Goal: Book appointment/travel/reservation

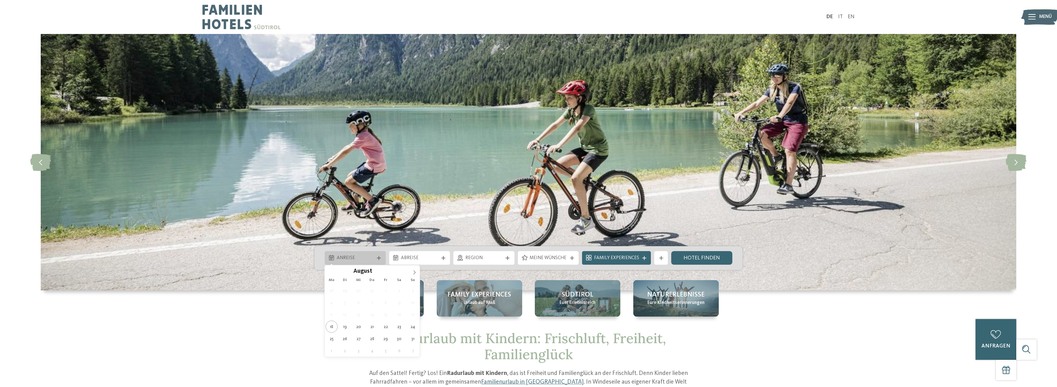
click at [379, 263] on div "Anreise" at bounding box center [355, 258] width 61 height 14
type div "[DATE]"
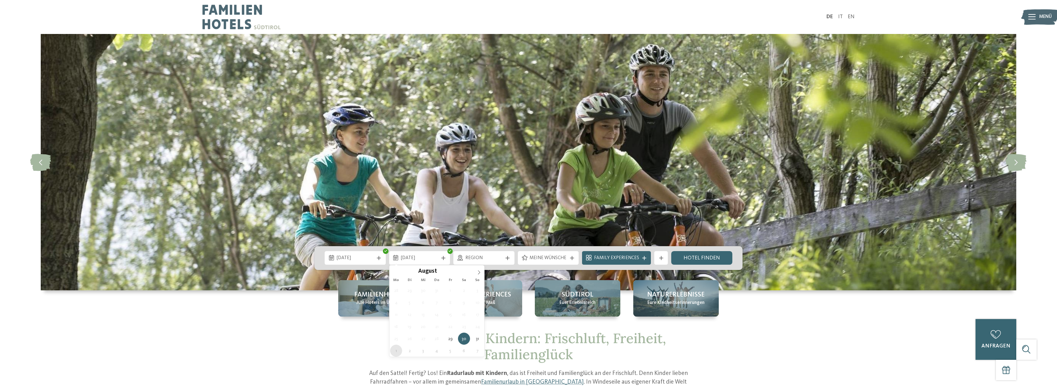
type div "[DATE]"
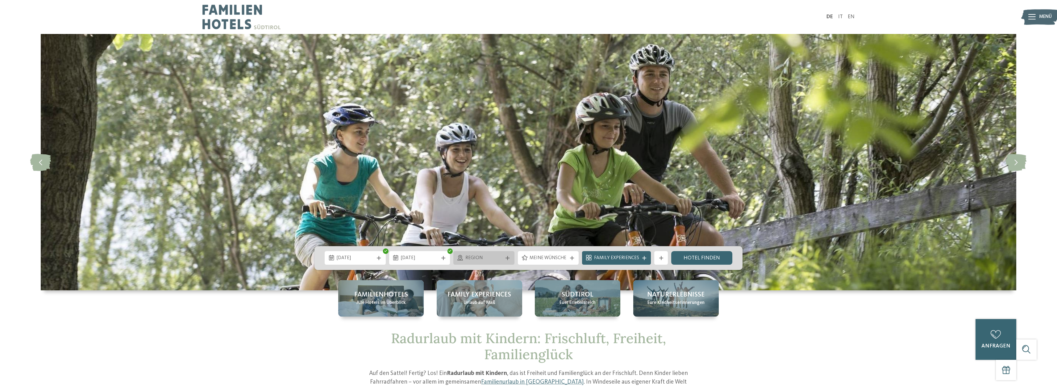
click at [497, 258] on span "Region" at bounding box center [483, 258] width 37 height 7
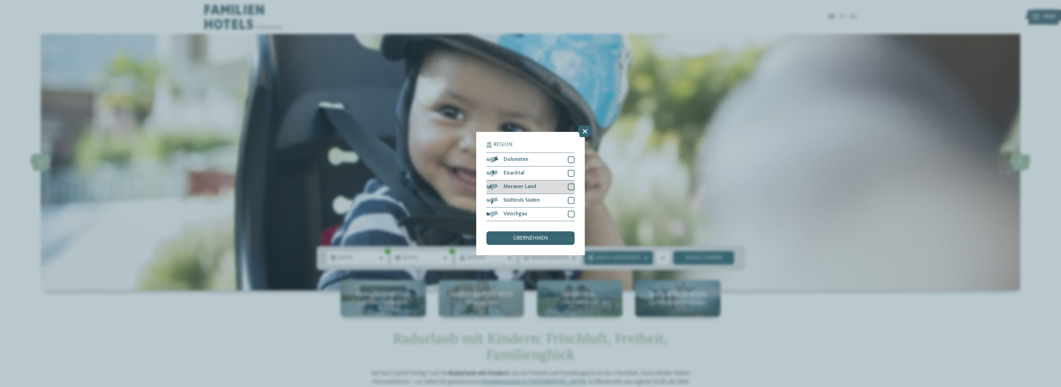
click at [570, 185] on div at bounding box center [571, 186] width 7 height 7
click at [552, 236] on div "übernehmen" at bounding box center [531, 238] width 88 height 14
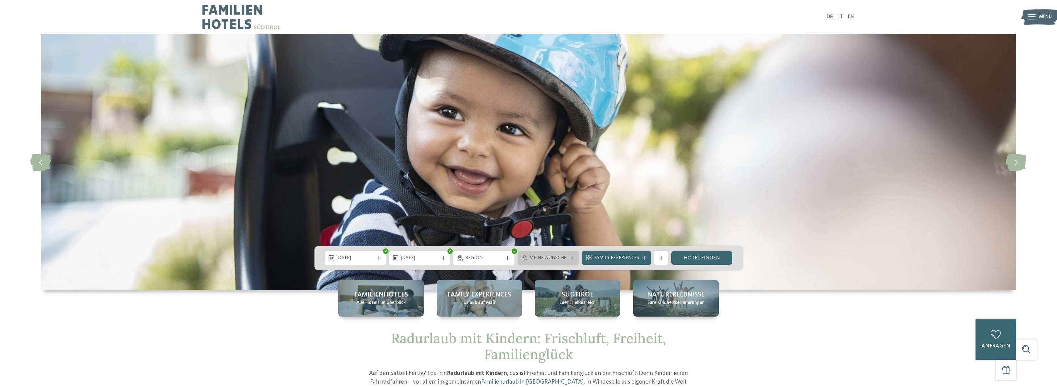
click at [538, 254] on div "Meine Wünsche" at bounding box center [548, 257] width 41 height 7
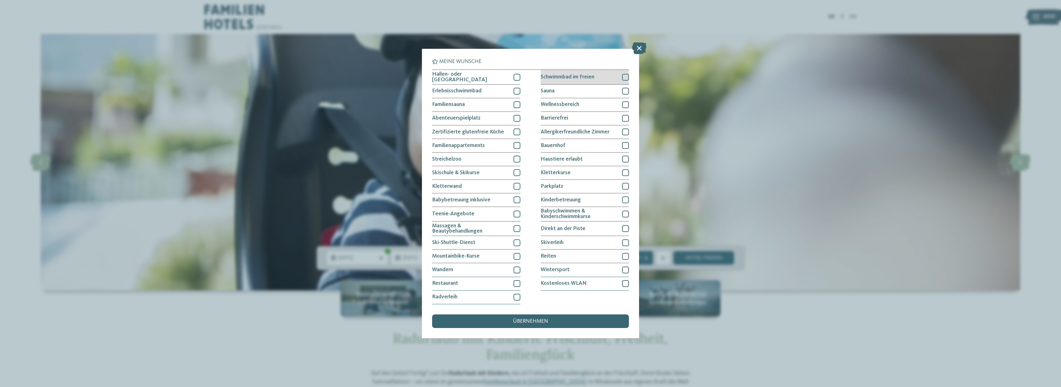
click at [625, 78] on div at bounding box center [625, 77] width 7 height 7
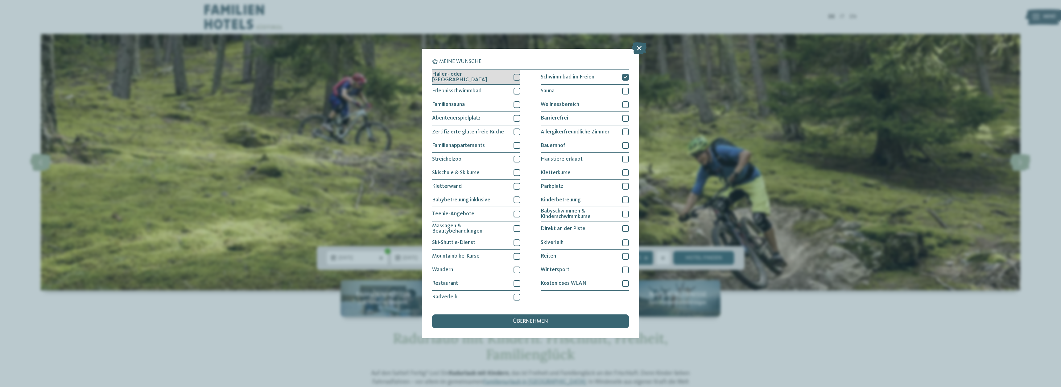
click at [519, 78] on div at bounding box center [517, 77] width 7 height 7
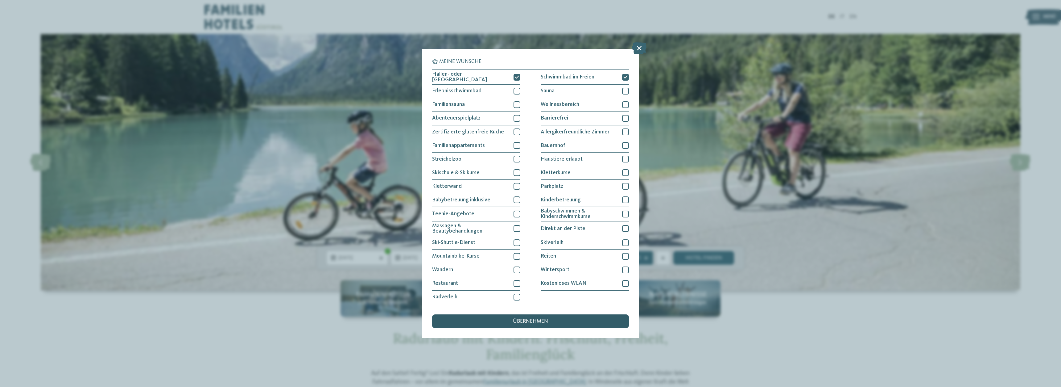
click at [508, 321] on div "übernehmen" at bounding box center [530, 321] width 197 height 14
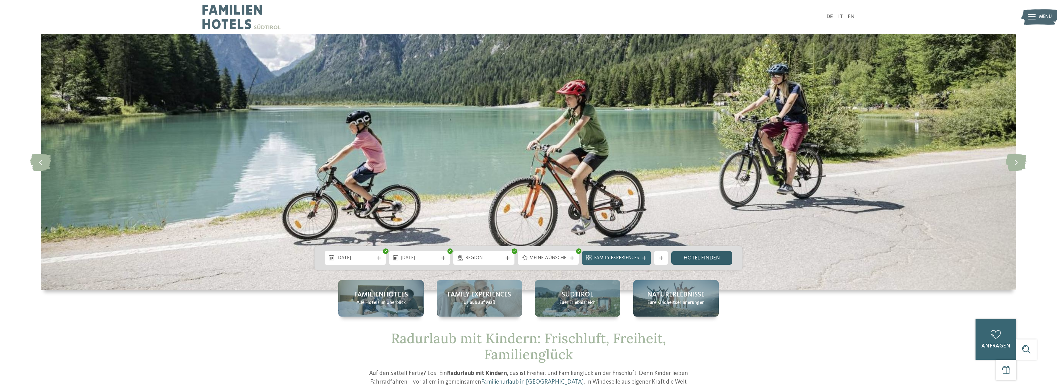
click at [691, 256] on link "Hotel finden" at bounding box center [701, 258] width 61 height 14
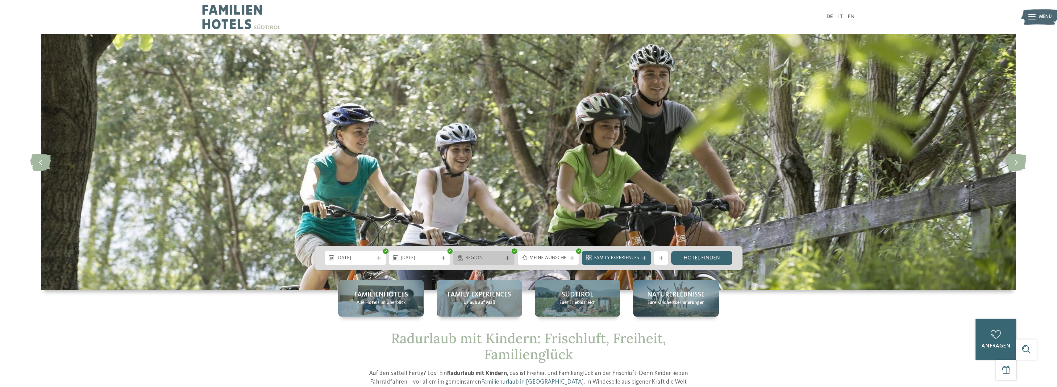
click at [490, 256] on span "Region" at bounding box center [483, 258] width 37 height 7
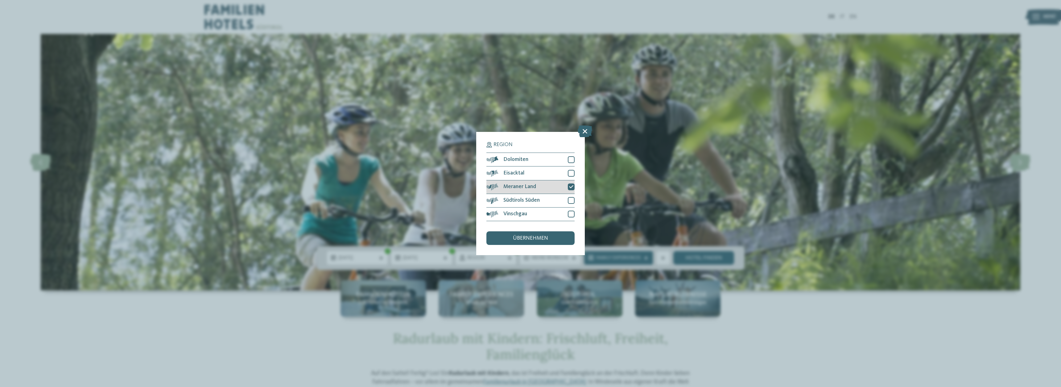
click at [572, 185] on icon at bounding box center [571, 187] width 4 height 4
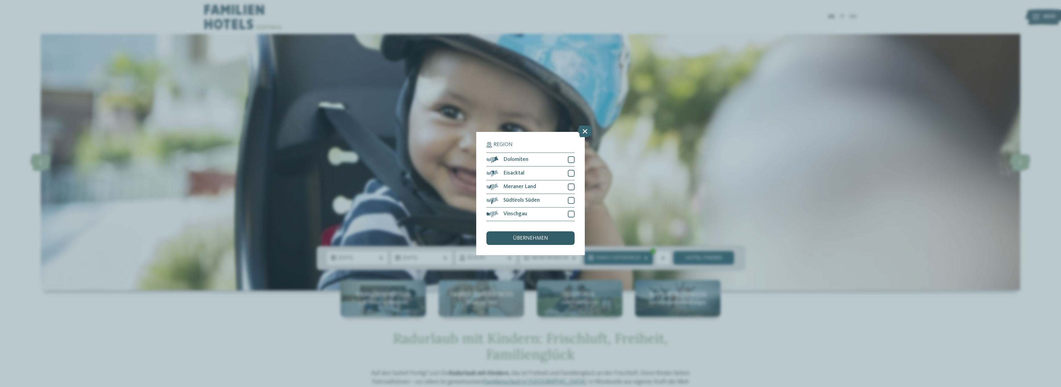
click at [546, 239] on span "übernehmen" at bounding box center [530, 238] width 35 height 6
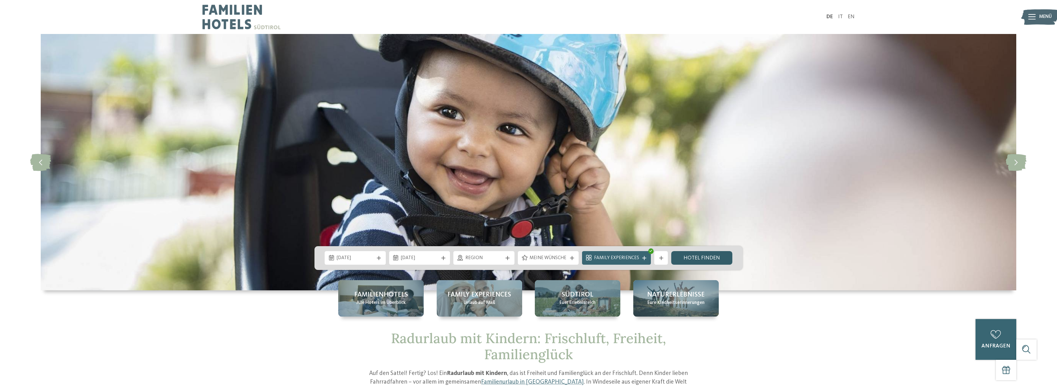
click at [686, 261] on link "Hotel finden" at bounding box center [701, 258] width 61 height 14
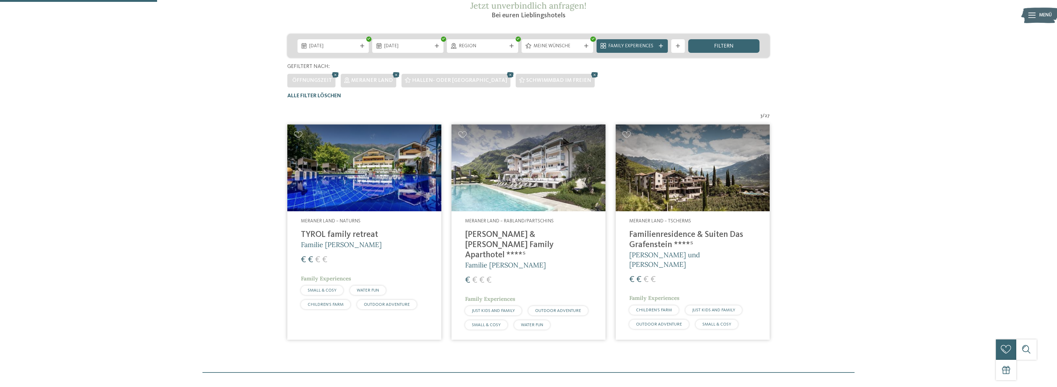
scroll to position [68, 0]
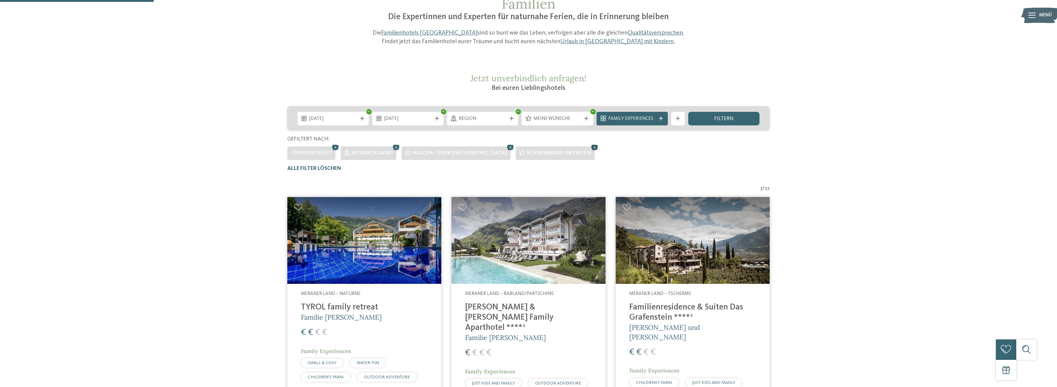
click at [590, 148] on icon at bounding box center [595, 147] width 10 height 9
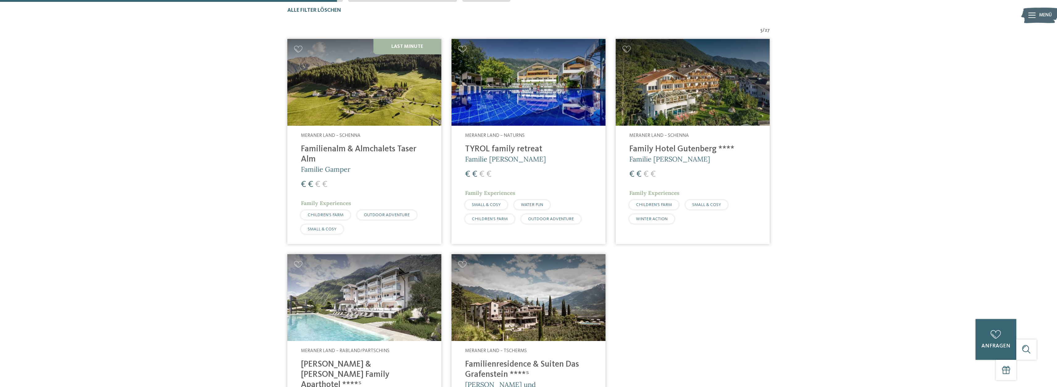
scroll to position [72, 0]
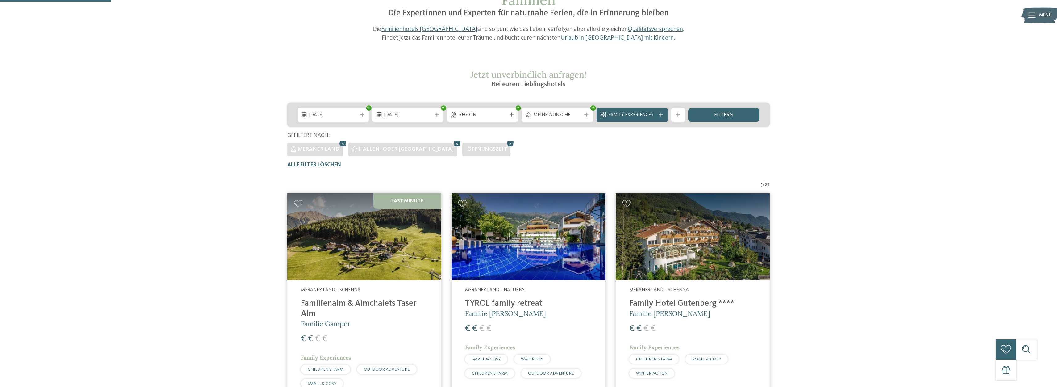
click at [505, 143] on icon at bounding box center [510, 143] width 10 height 9
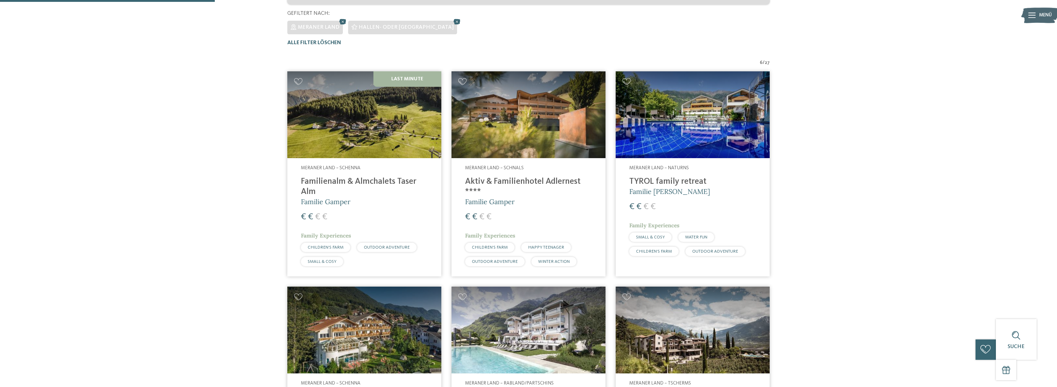
scroll to position [134, 0]
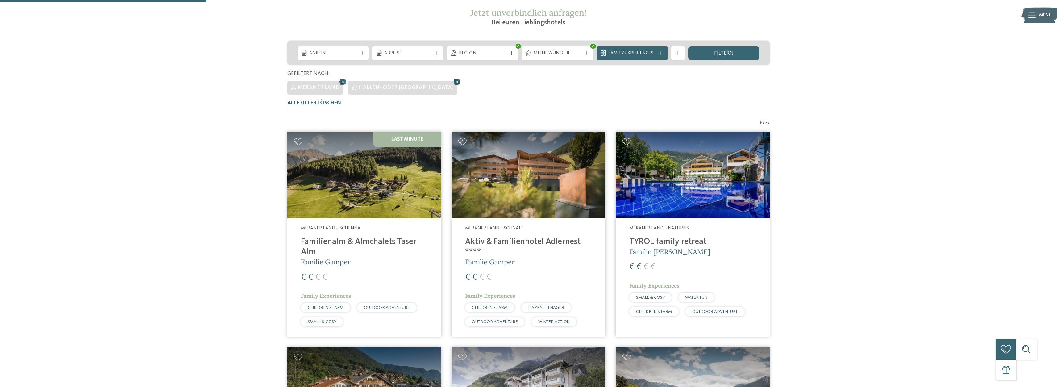
click at [452, 82] on icon at bounding box center [457, 81] width 10 height 9
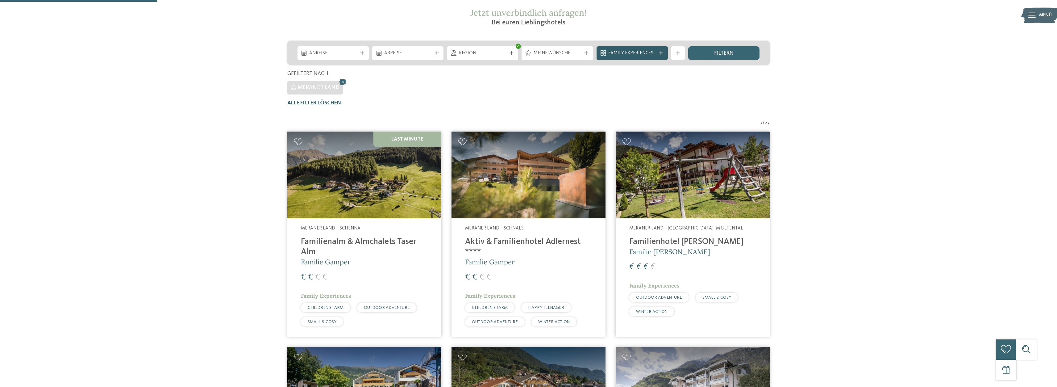
click at [617, 57] on div "Family Experiences" at bounding box center [631, 53] width 71 height 14
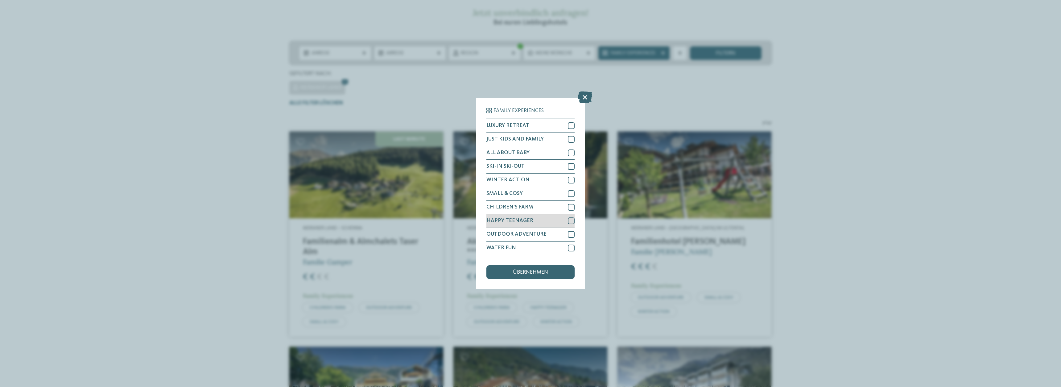
click at [571, 221] on div at bounding box center [571, 220] width 7 height 7
click at [512, 278] on div "übernehmen" at bounding box center [531, 272] width 88 height 14
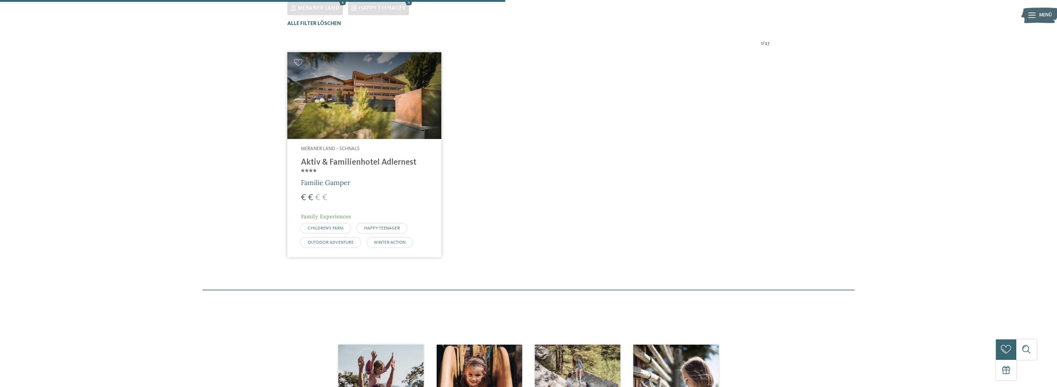
scroll to position [226, 0]
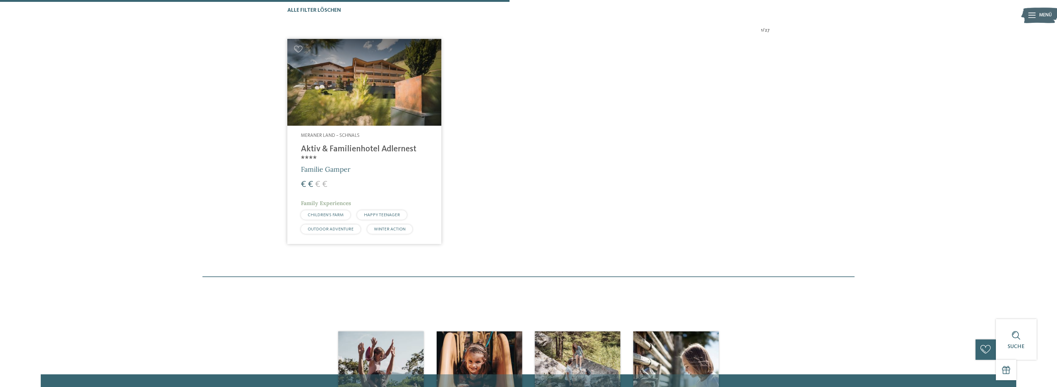
click at [367, 86] on img at bounding box center [364, 82] width 154 height 87
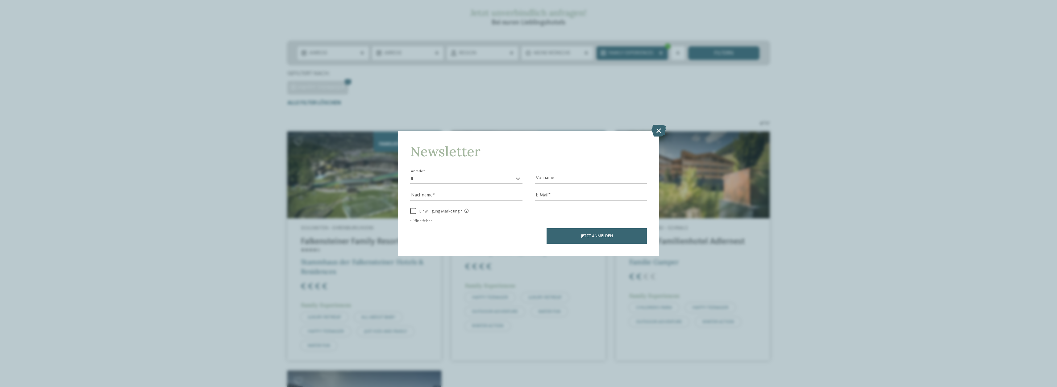
scroll to position [196, 0]
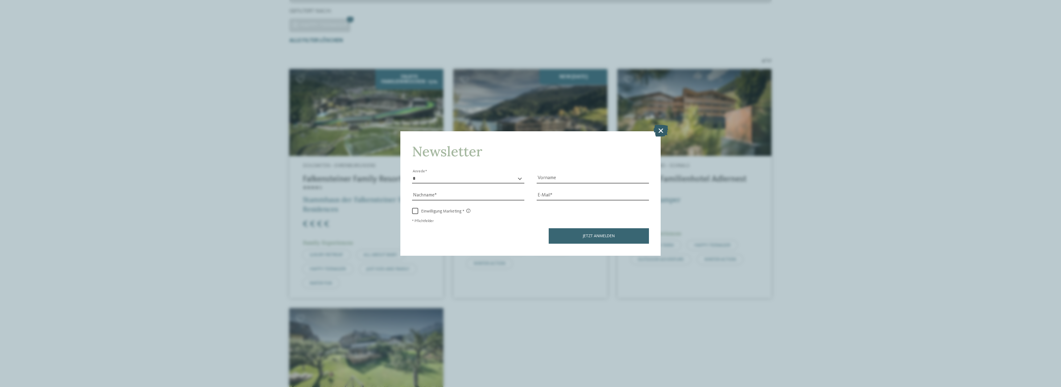
click at [654, 130] on icon at bounding box center [661, 131] width 15 height 12
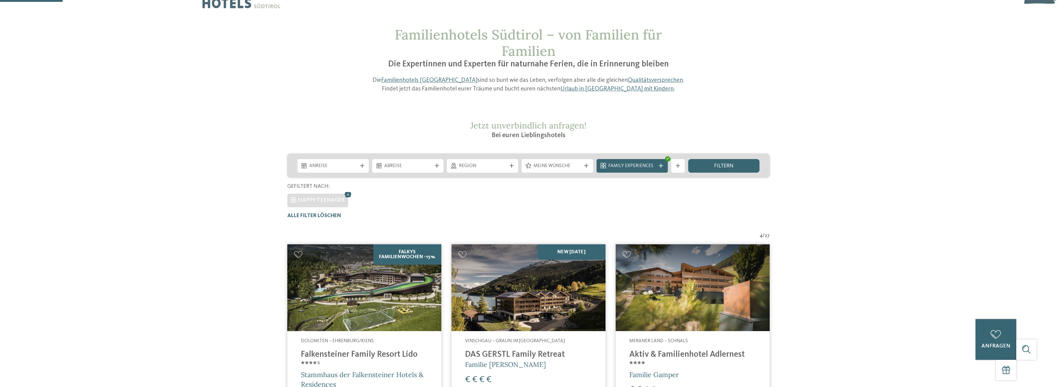
scroll to position [0, 0]
